Goal: Transaction & Acquisition: Book appointment/travel/reservation

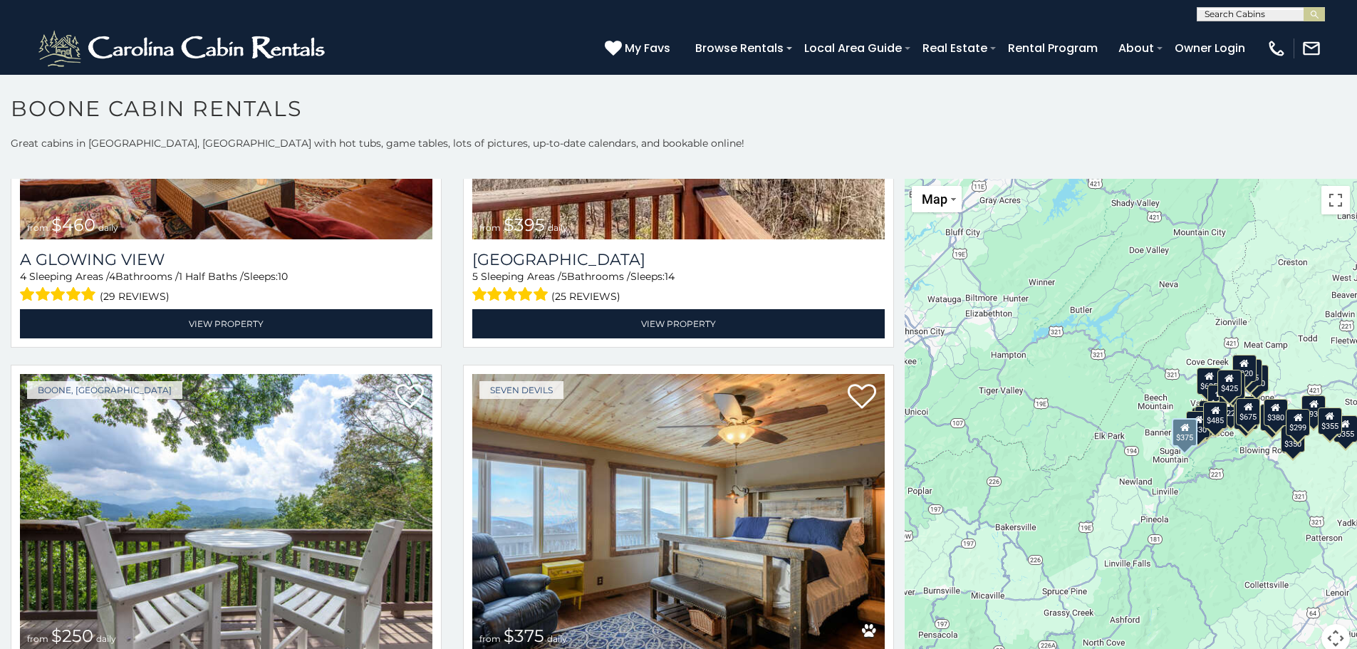
scroll to position [3206, 0]
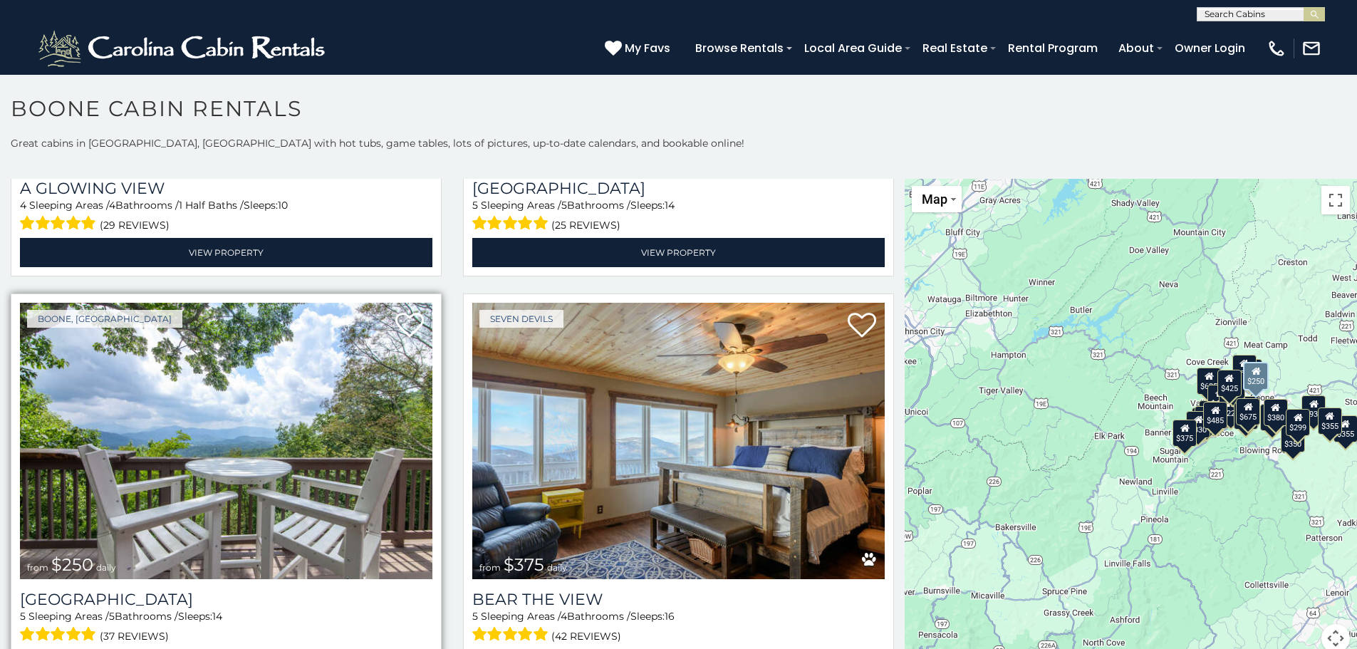
click at [362, 426] on img at bounding box center [226, 441] width 413 height 276
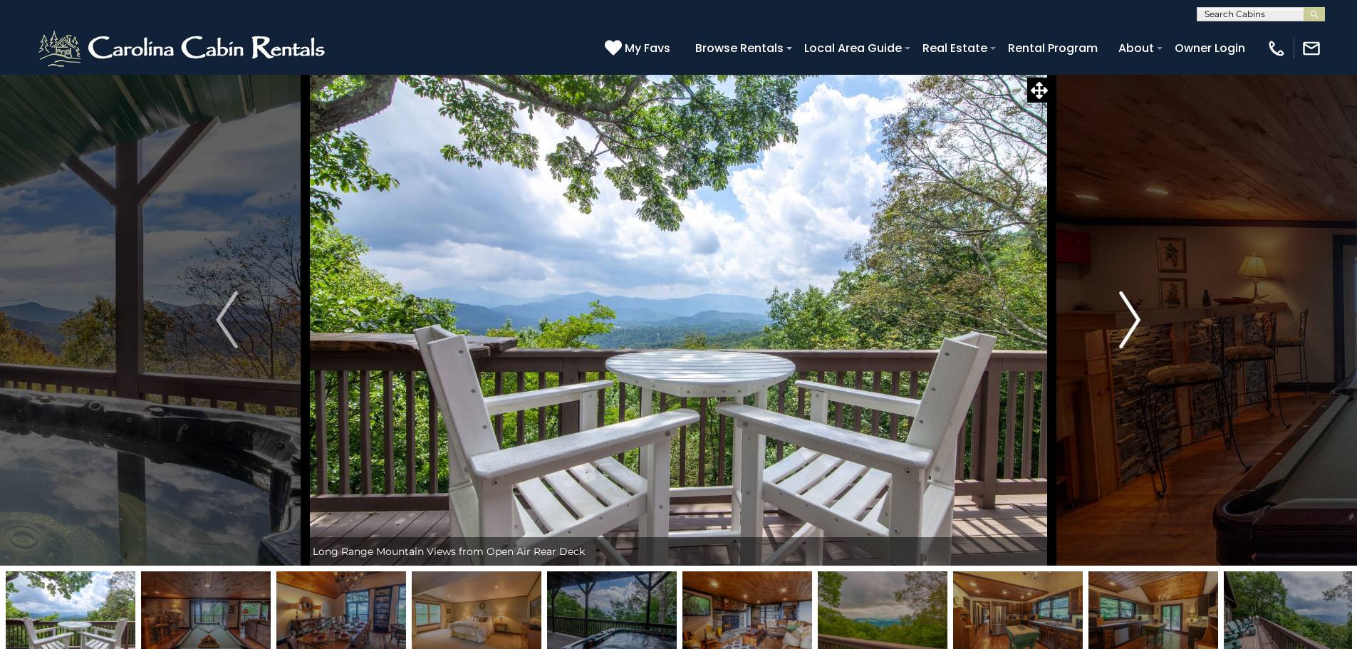
click at [1135, 331] on img "Next" at bounding box center [1129, 319] width 21 height 57
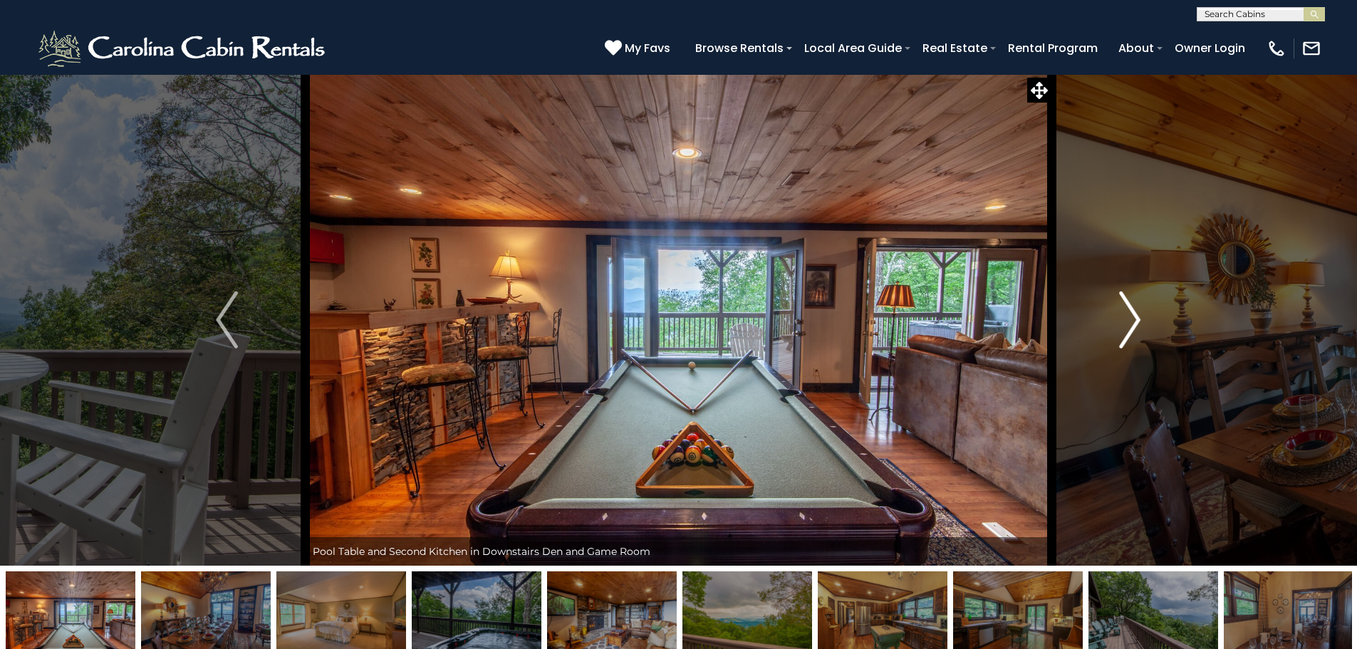
click at [1132, 323] on img "Next" at bounding box center [1129, 319] width 21 height 57
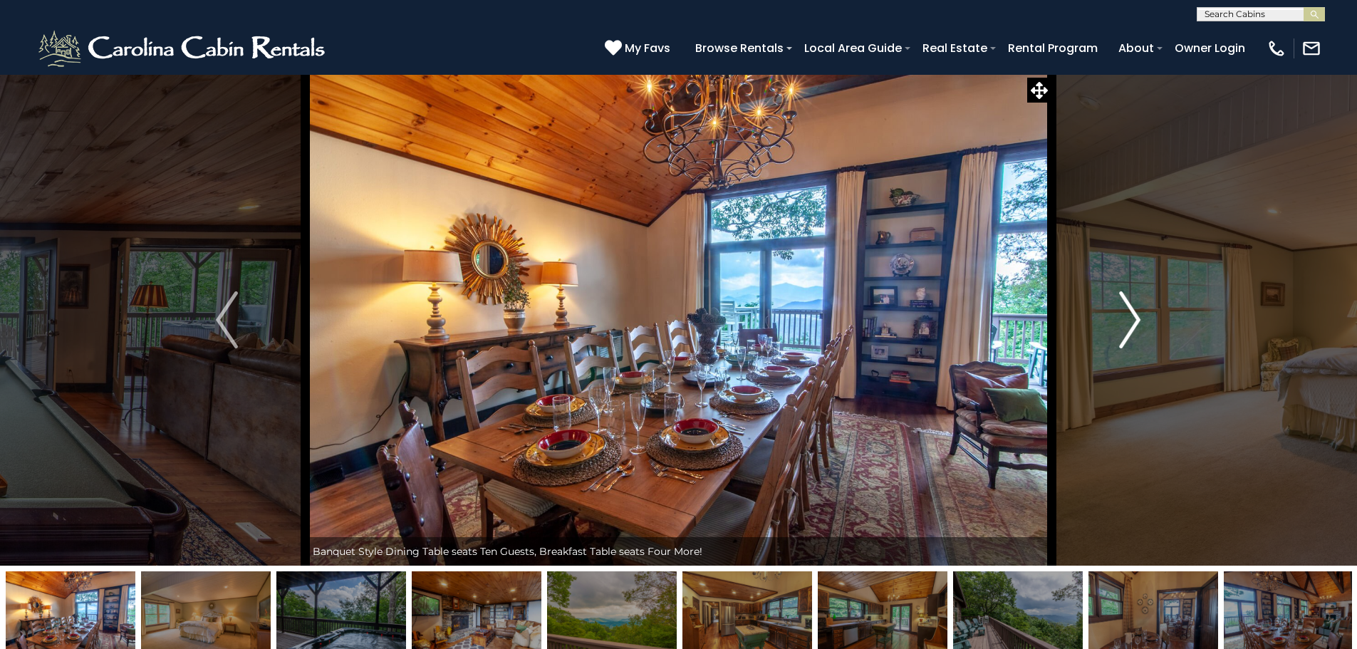
click at [1132, 323] on img "Next" at bounding box center [1129, 319] width 21 height 57
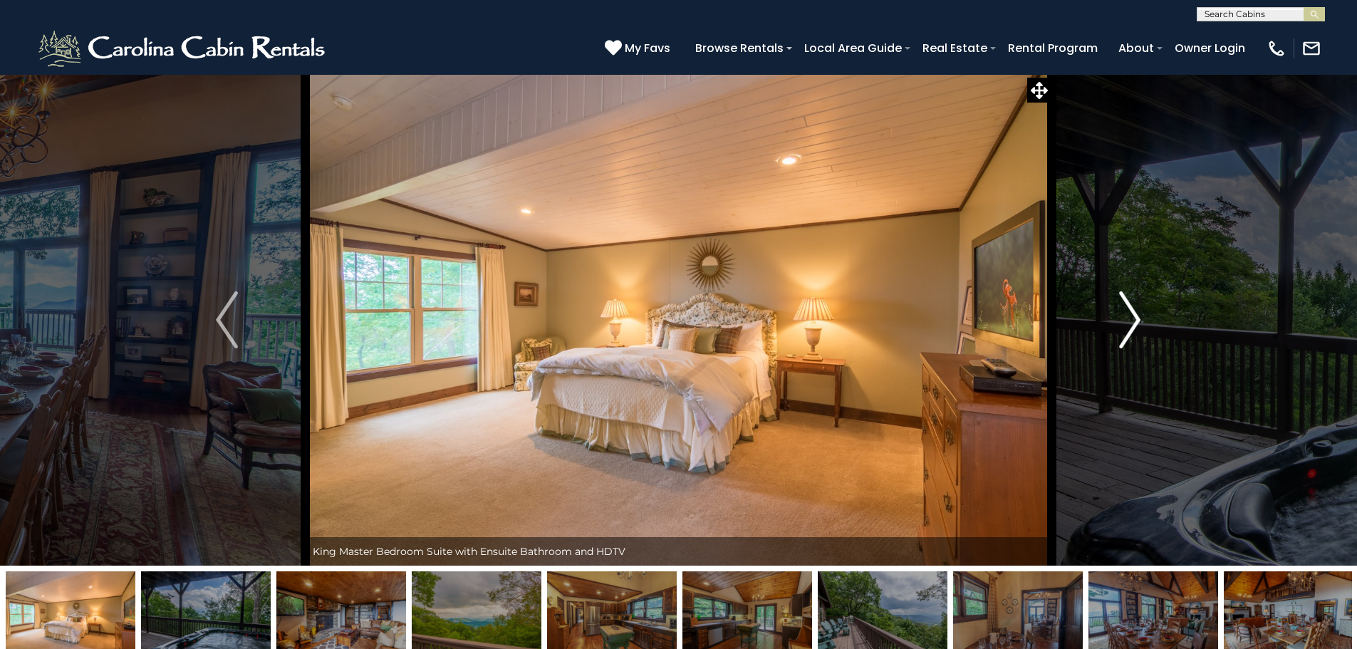
click at [1132, 323] on img "Next" at bounding box center [1129, 319] width 21 height 57
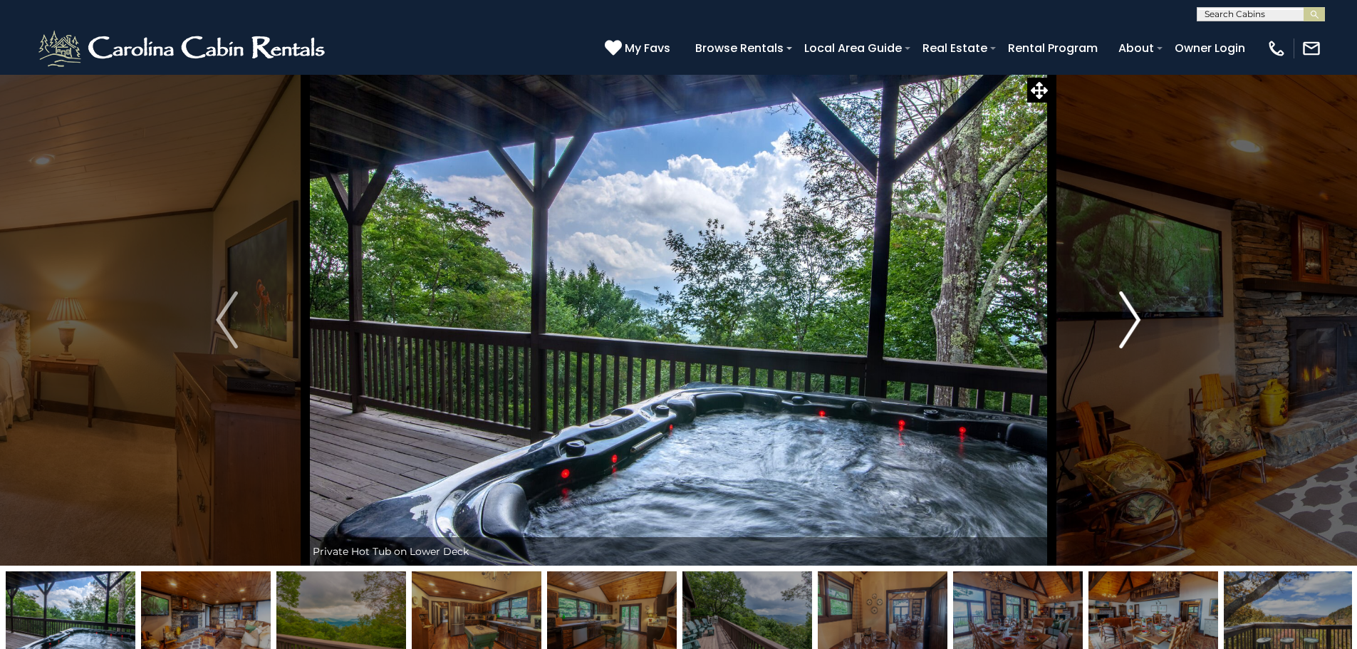
click at [1132, 323] on img "Next" at bounding box center [1129, 319] width 21 height 57
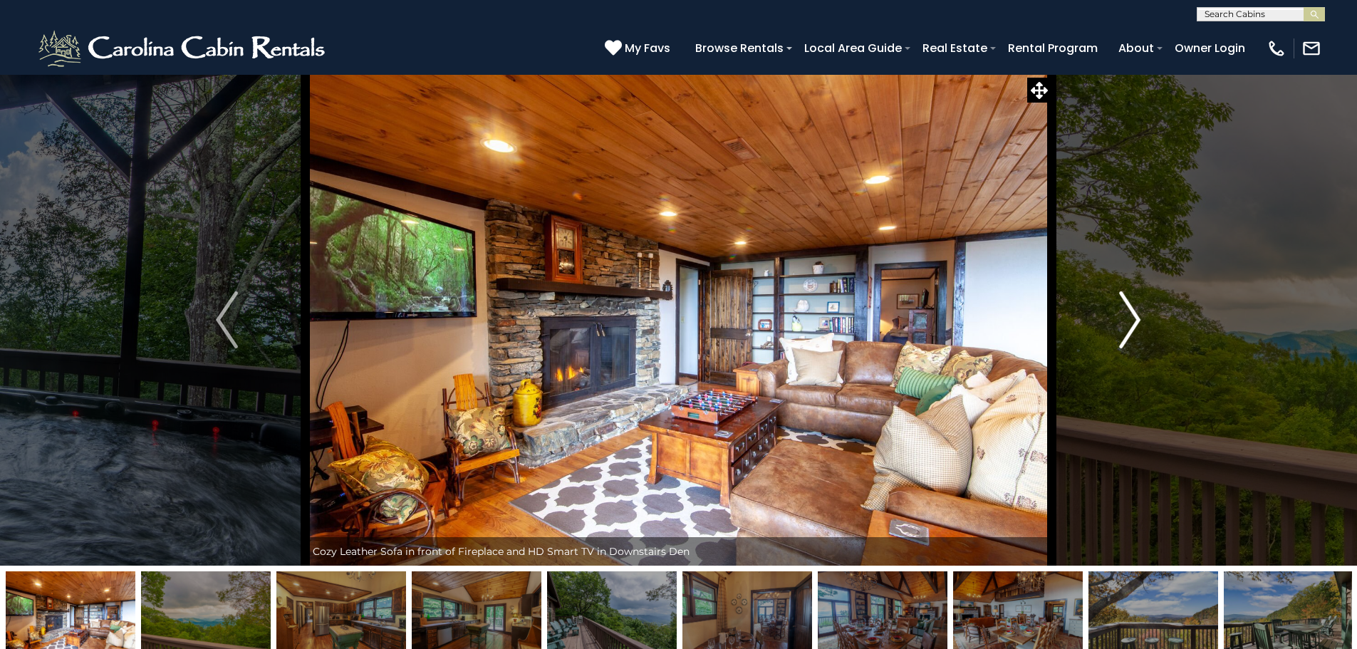
click at [1132, 323] on img "Next" at bounding box center [1129, 319] width 21 height 57
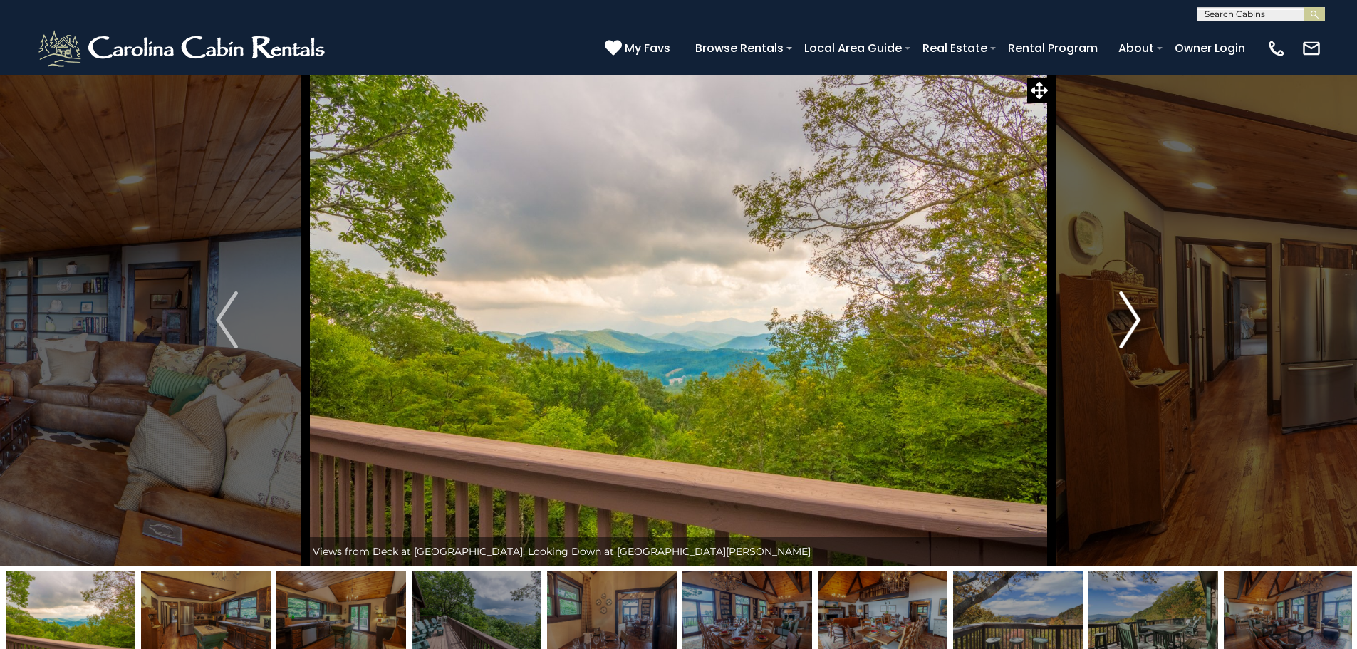
click at [1132, 323] on img "Next" at bounding box center [1129, 319] width 21 height 57
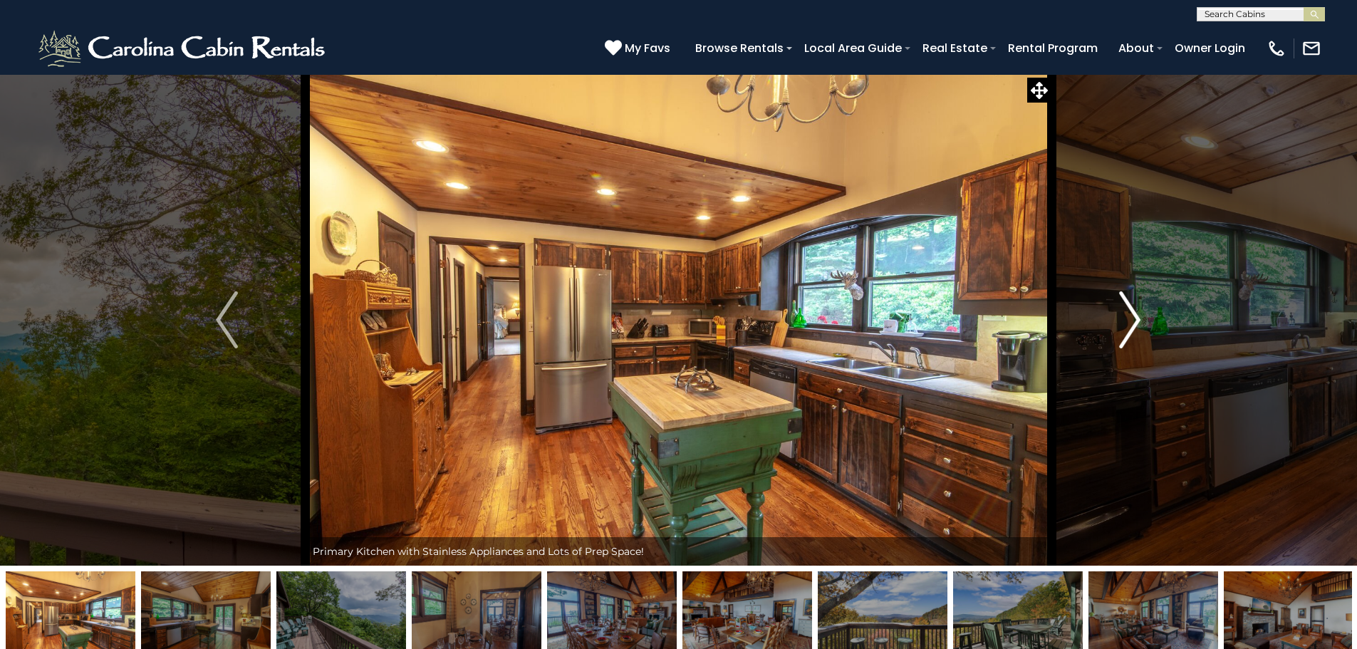
click at [1132, 323] on img "Next" at bounding box center [1129, 319] width 21 height 57
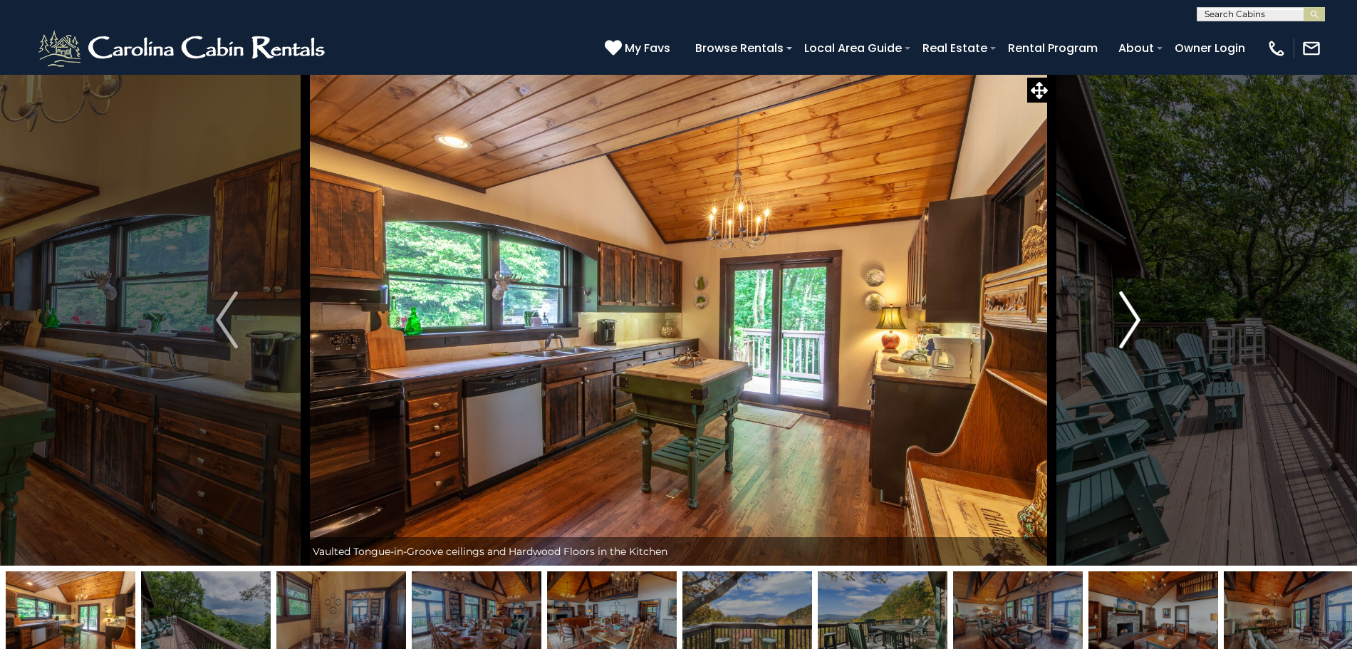
click at [1132, 323] on img "Next" at bounding box center [1129, 319] width 21 height 57
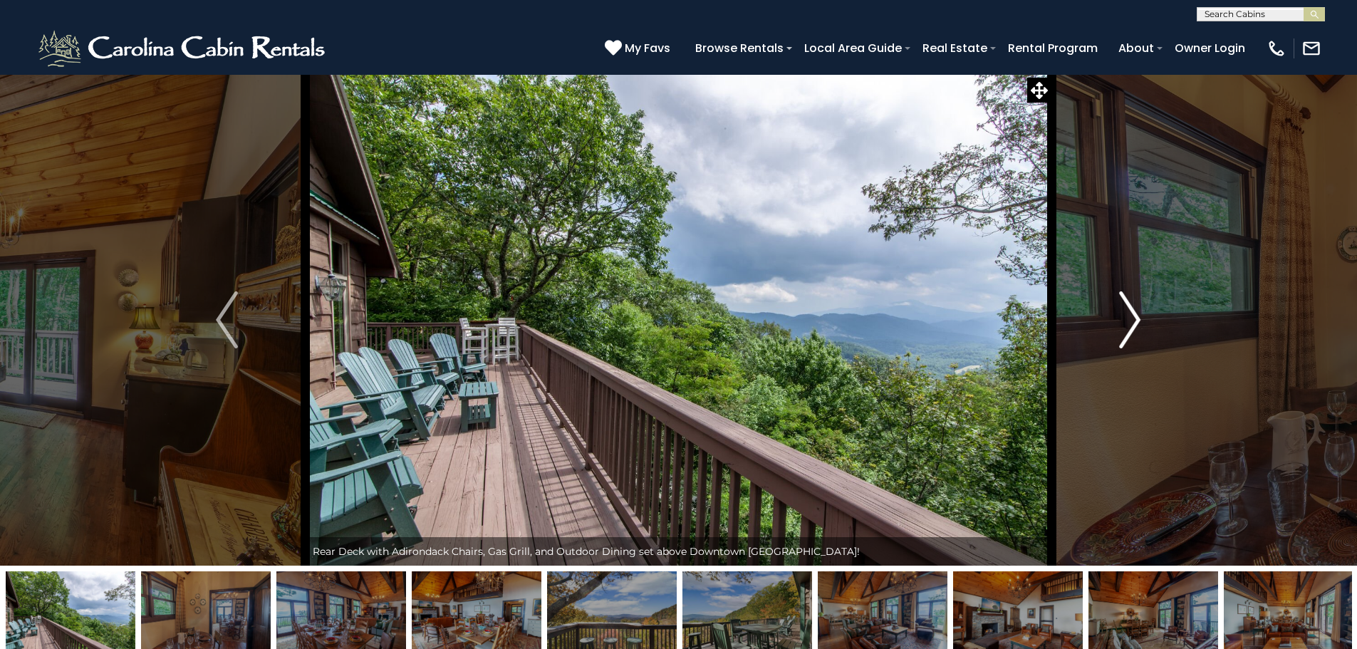
click at [1124, 333] on img "Next" at bounding box center [1129, 319] width 21 height 57
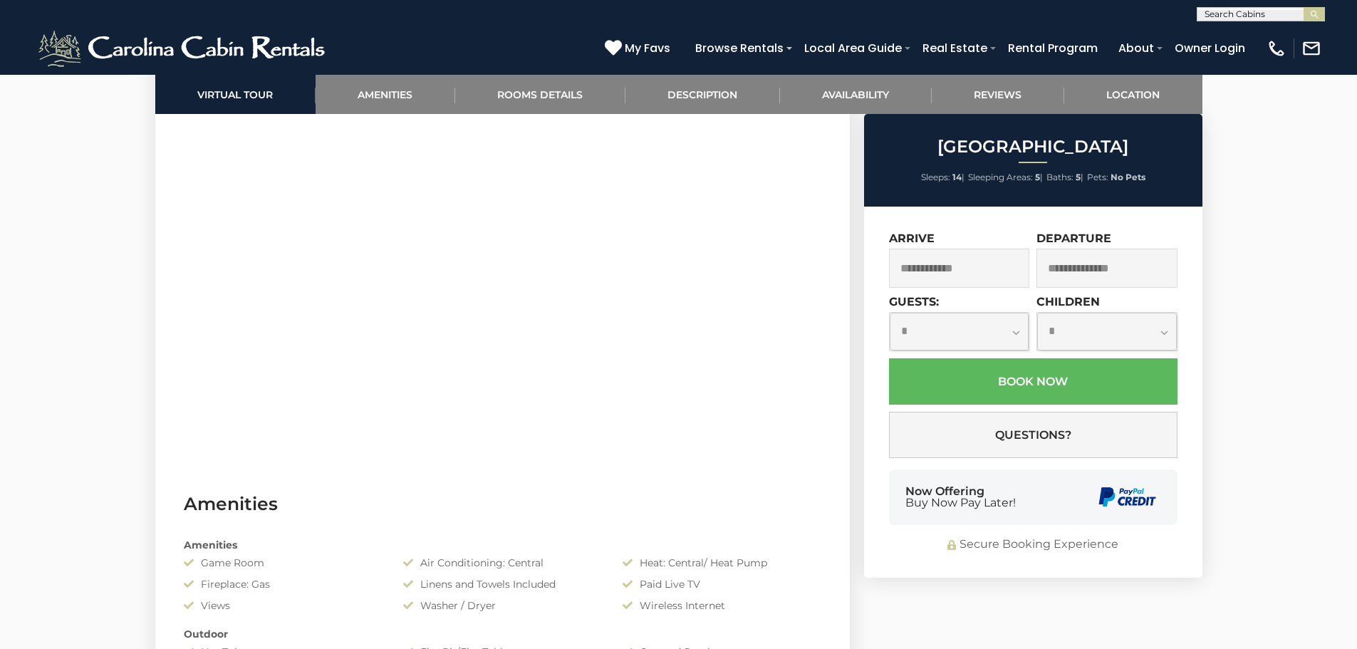
scroll to position [499, 0]
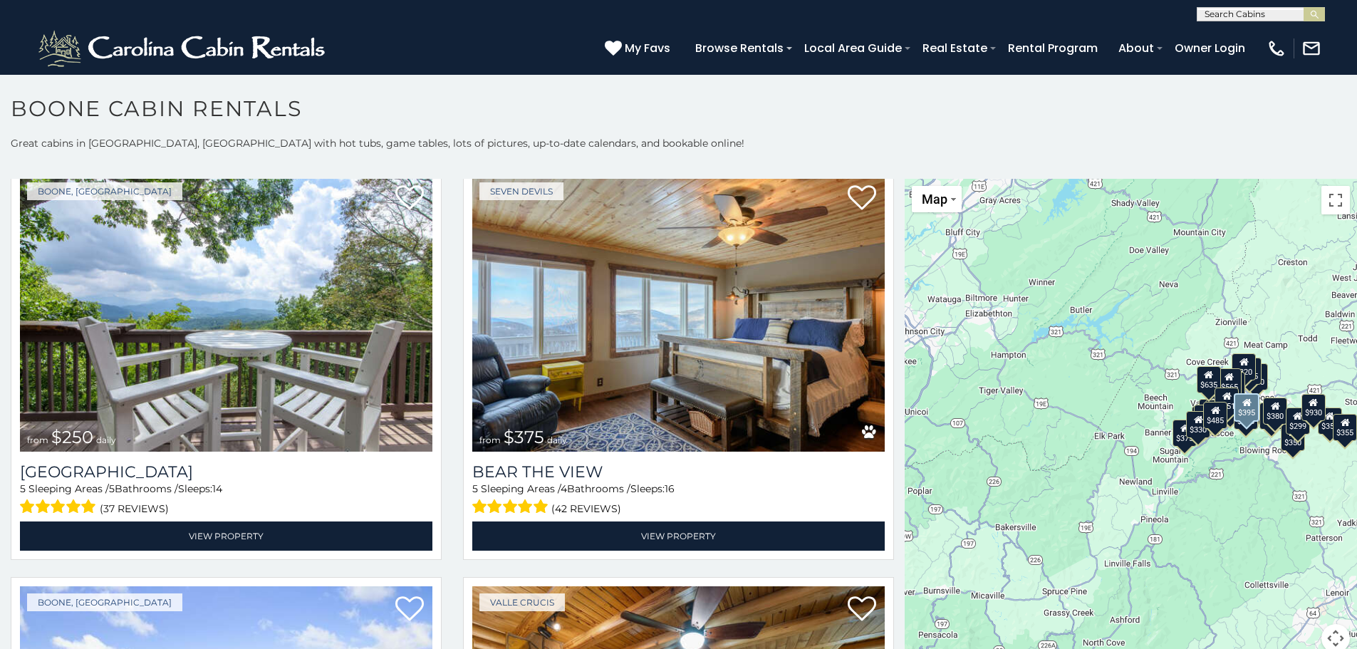
scroll to position [3349, 0]
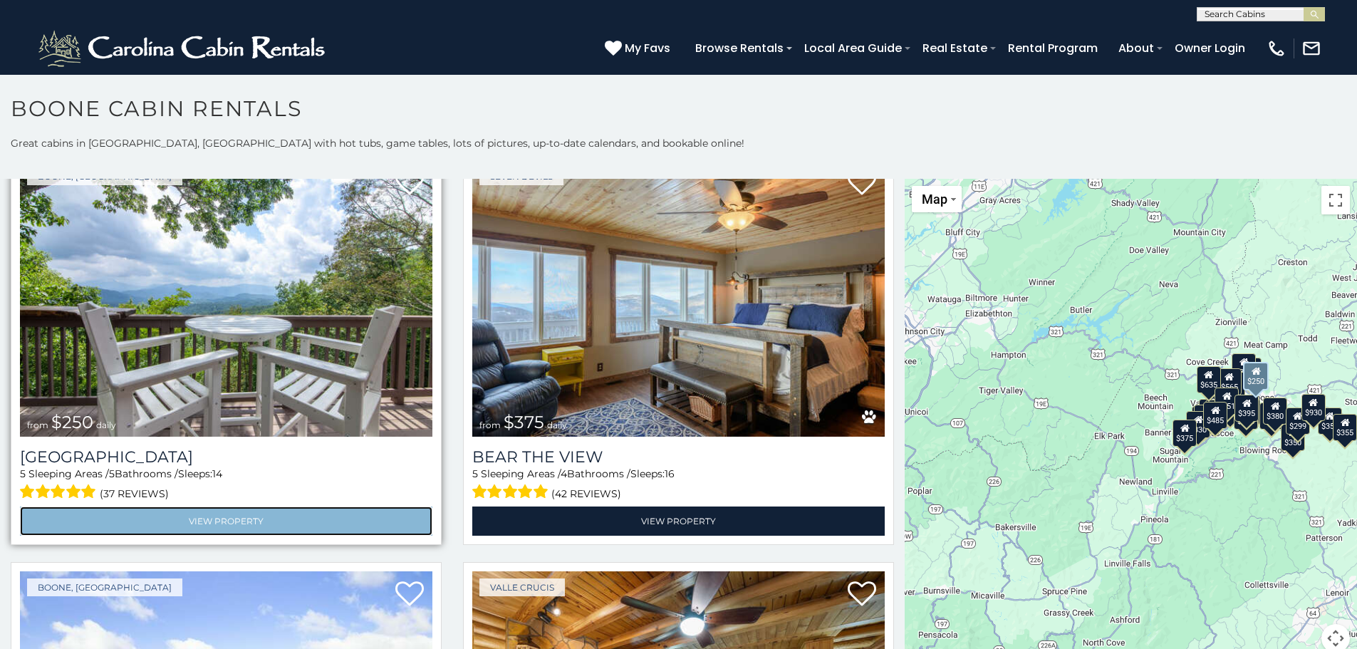
click at [260, 507] on link "View Property" at bounding box center [226, 521] width 413 height 29
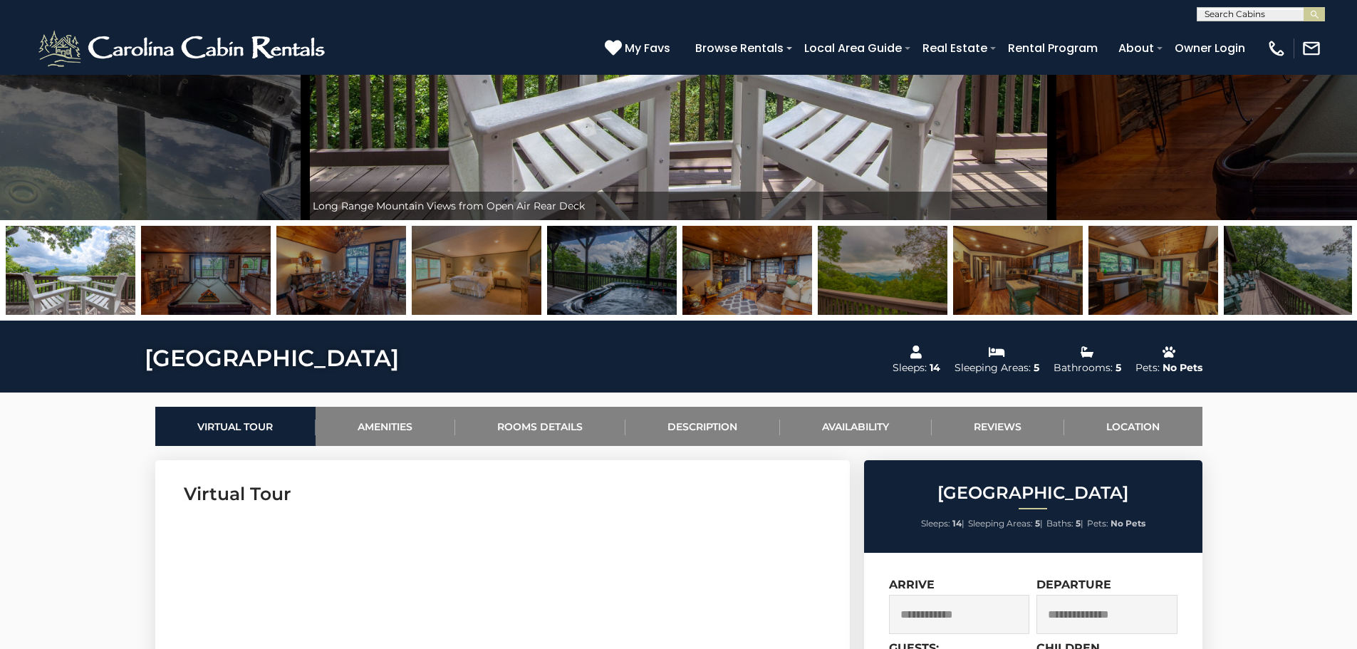
scroll to position [570, 0]
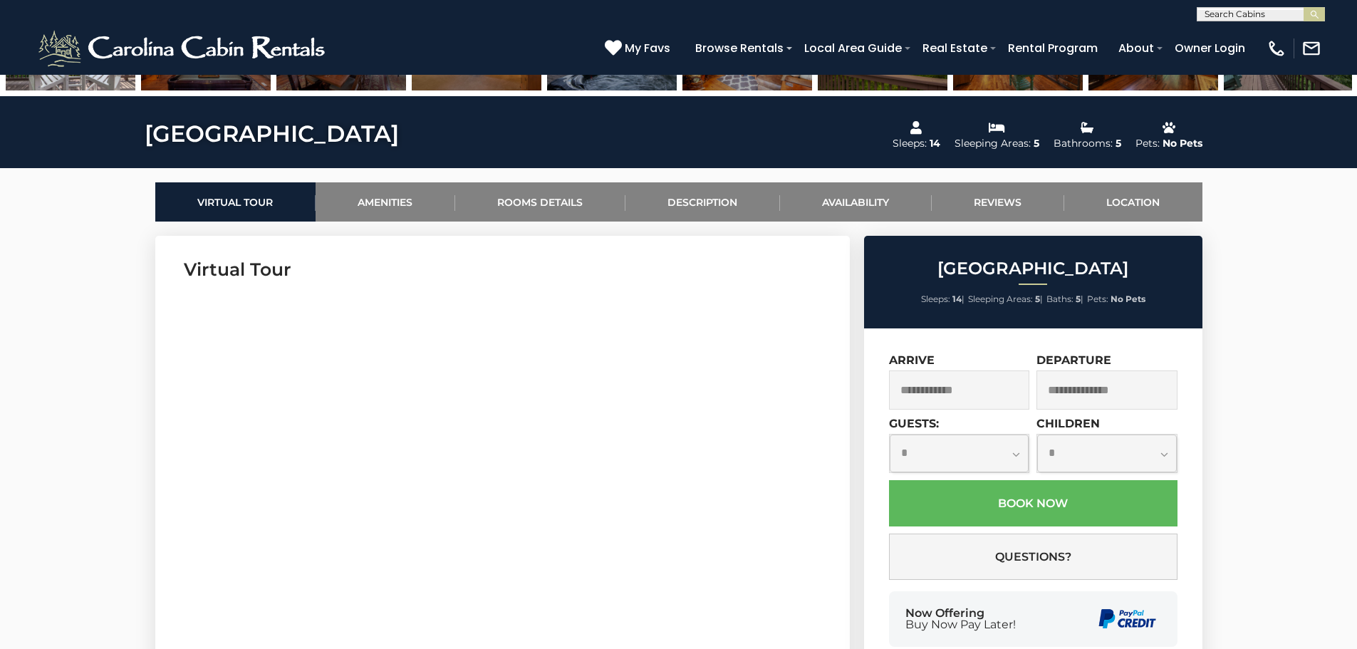
click at [993, 403] on input "text" at bounding box center [959, 389] width 141 height 39
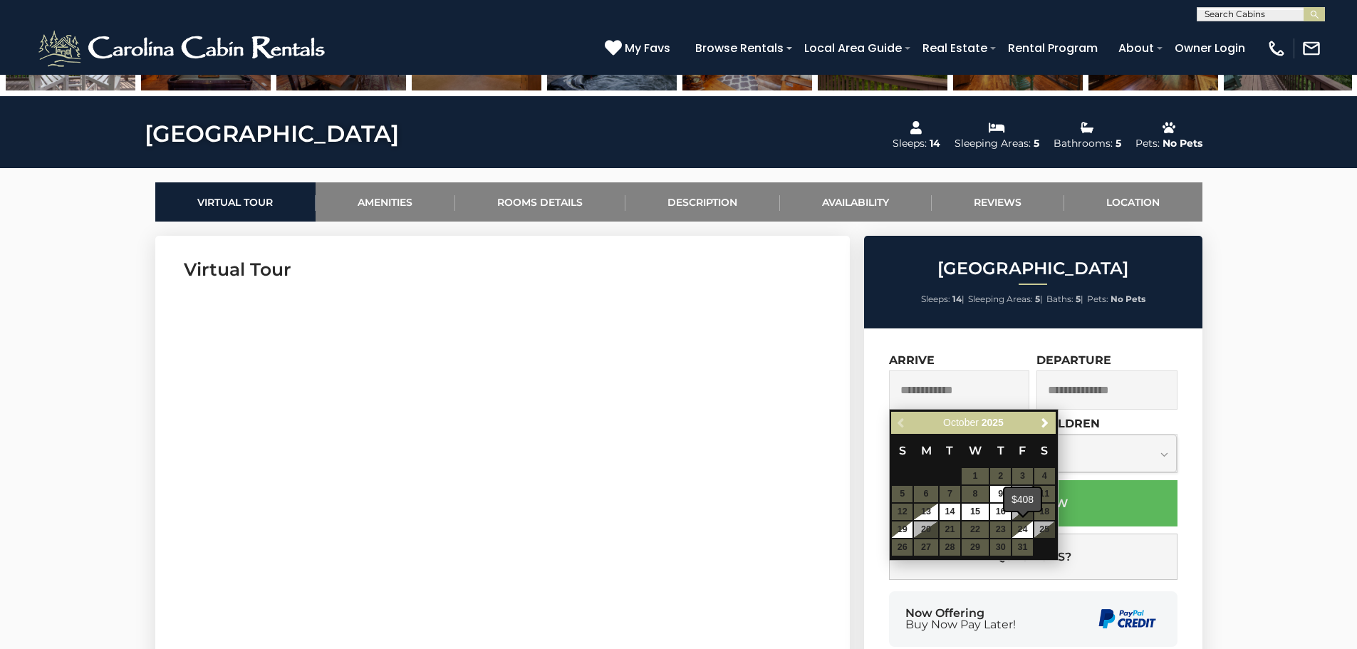
click at [1043, 446] on span "S" at bounding box center [1044, 451] width 7 height 14
click at [837, 356] on section "Virtual Tour" at bounding box center [502, 453] width 695 height 435
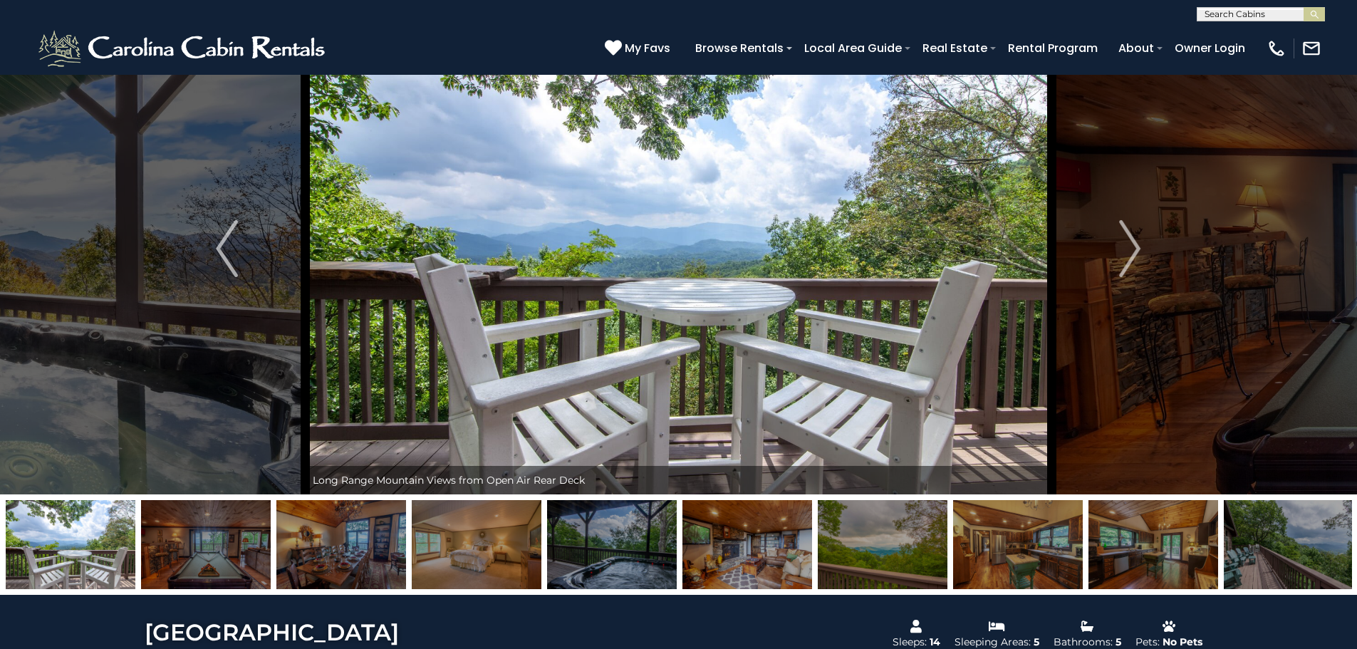
scroll to position [0, 0]
